Goal: Subscribe to service/newsletter

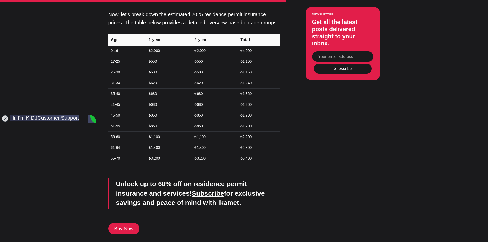
scroll to position [1531, 0]
click at [192, 190] on link "Subscribe" at bounding box center [208, 194] width 32 height 8
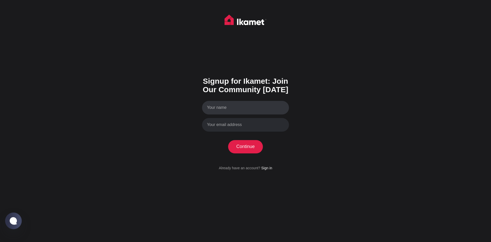
click at [237, 109] on input "Your name" at bounding box center [245, 108] width 87 height 14
type input "[PERSON_NAME]"
click at [227, 128] on input "Your email address" at bounding box center [245, 125] width 87 height 14
type input "[EMAIL_ADDRESS][DOMAIN_NAME]"
click at [250, 146] on button "Continue" at bounding box center [245, 146] width 35 height 13
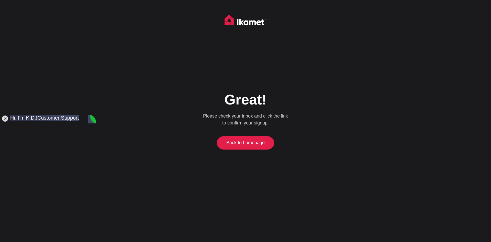
click at [250, 141] on link "Back to homepage" at bounding box center [245, 142] width 55 height 13
